Goal: Complete application form

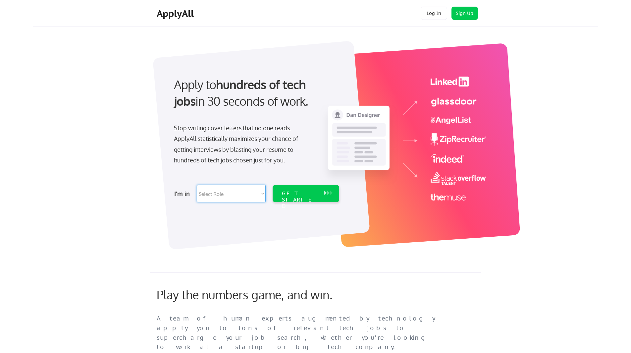
click at [239, 195] on select "Select Role Software Engineering Product Management Customer Success Sales UI/U…" at bounding box center [231, 193] width 69 height 17
select select ""engineering""
click at [197, 185] on select "Select Role Software Engineering Product Management Customer Success Sales UI/U…" at bounding box center [231, 193] width 69 height 17
select select ""engineering""
click at [313, 191] on div "GET STARTED" at bounding box center [299, 199] width 35 height 19
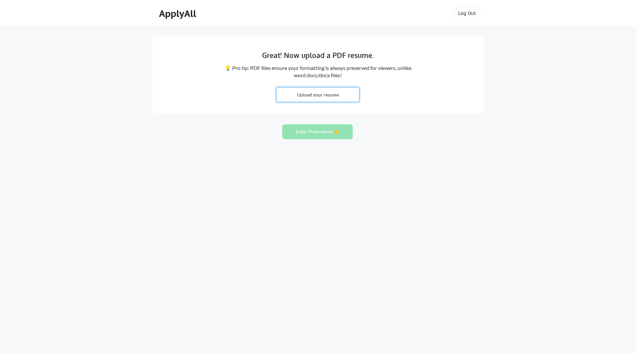
click at [324, 94] on input "file" at bounding box center [318, 94] width 82 height 14
type input "C:\fakepath\Aparna_Resume_.pdf"
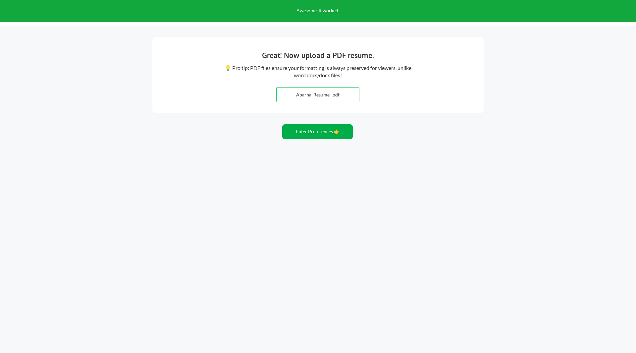
click at [330, 130] on button "Enter Preferences 👉" at bounding box center [317, 131] width 71 height 15
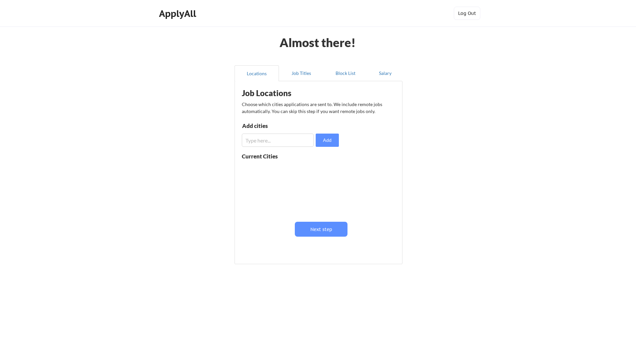
click at [302, 142] on input "input" at bounding box center [278, 140] width 72 height 13
click at [294, 139] on input "input" at bounding box center [278, 140] width 72 height 13
type input "United States"
click at [325, 143] on button "Add" at bounding box center [327, 140] width 23 height 13
click at [323, 225] on button "Next step" at bounding box center [321, 229] width 53 height 15
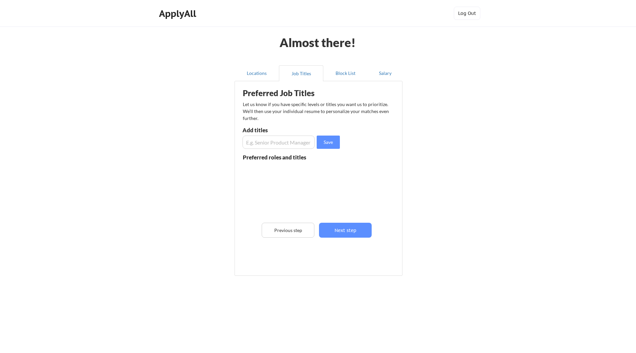
click at [292, 146] on input "input" at bounding box center [279, 142] width 72 height 13
type input "Data Scientist"
click at [292, 146] on input "input" at bounding box center [279, 142] width 72 height 13
type input "AI/ ML"
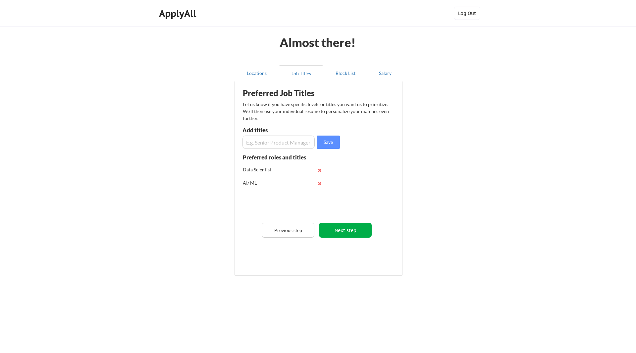
click at [352, 232] on button "Next step" at bounding box center [345, 230] width 53 height 15
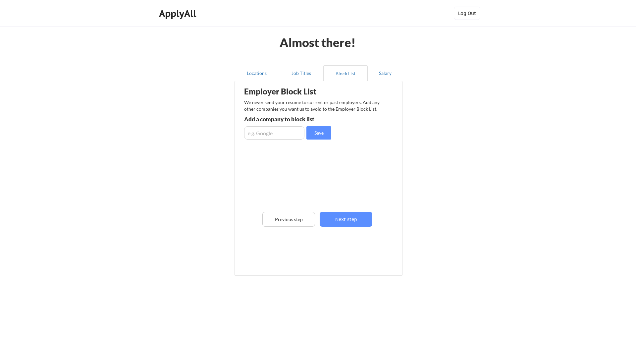
click at [276, 132] on input "input" at bounding box center [274, 132] width 60 height 13
click at [344, 220] on button "Next step" at bounding box center [346, 219] width 53 height 15
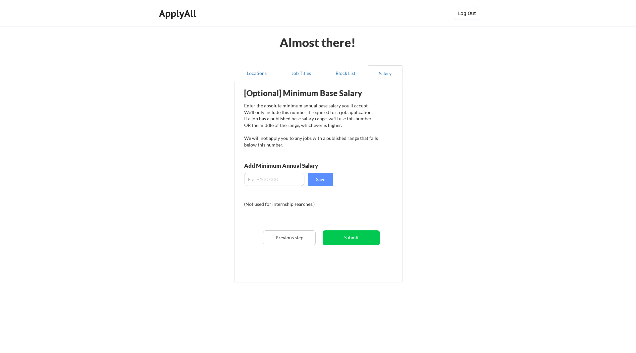
click at [282, 182] on input "input" at bounding box center [274, 179] width 60 height 13
type input "$100,000"
click at [342, 232] on button "Submit" at bounding box center [351, 237] width 57 height 15
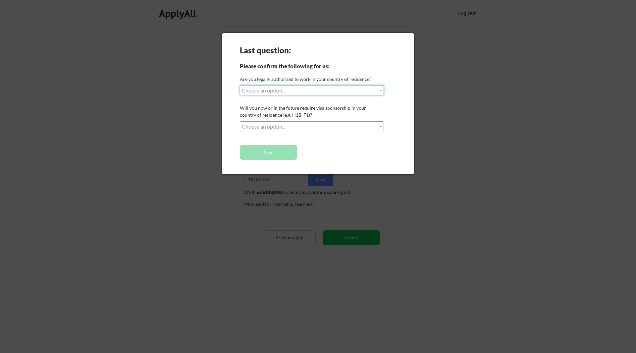
drag, startPoint x: 291, startPoint y: 90, endPoint x: 290, endPoint y: 94, distance: 3.3
click at [291, 90] on select "Choose an option... Yes, I am a US Citizen Yes, I am a Canadian Citizen Yes, I …" at bounding box center [312, 90] width 144 height 10
select select ""yes__i_am_here_on_a_visa__h1b__opt__etc__""
click at [240, 85] on select "Choose an option... Yes, I am a US Citizen Yes, I am a Canadian Citizen Yes, I …" at bounding box center [312, 90] width 144 height 10
click at [324, 123] on select "Choose an option... No, I will not need sponsorship Yes, I will need sponsorship" at bounding box center [312, 126] width 144 height 10
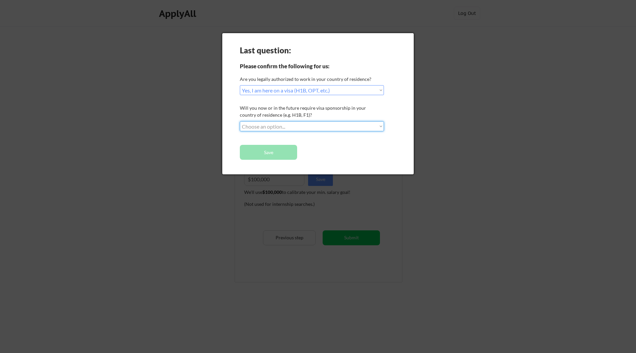
select select ""yes__i_will_need_sponsorship""
click at [240, 121] on select "Choose an option... No, I will not need sponsorship Yes, I will need sponsorship" at bounding box center [312, 126] width 144 height 10
click at [290, 153] on button "Save" at bounding box center [268, 152] width 57 height 15
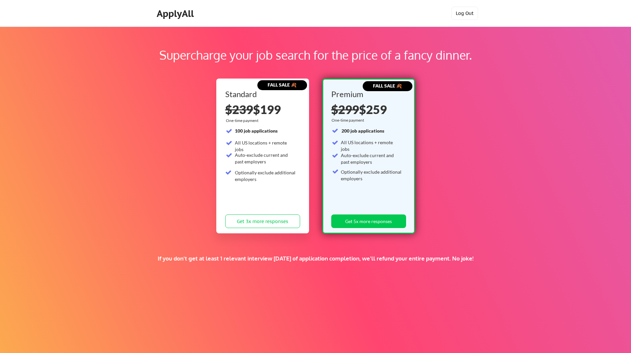
click at [454, 11] on button "Log Out" at bounding box center [465, 13] width 27 height 13
